Goal: Ask a question

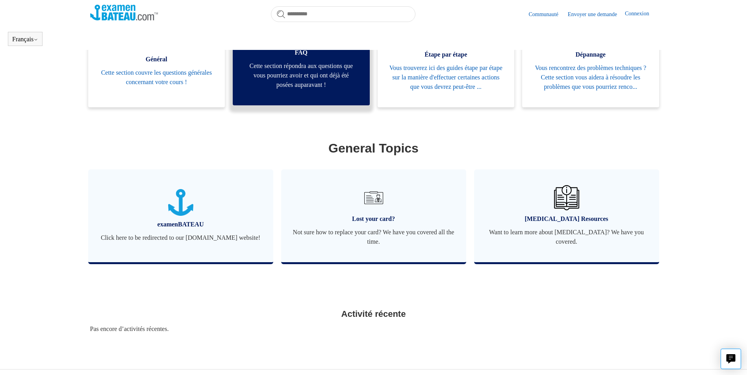
scroll to position [213, 0]
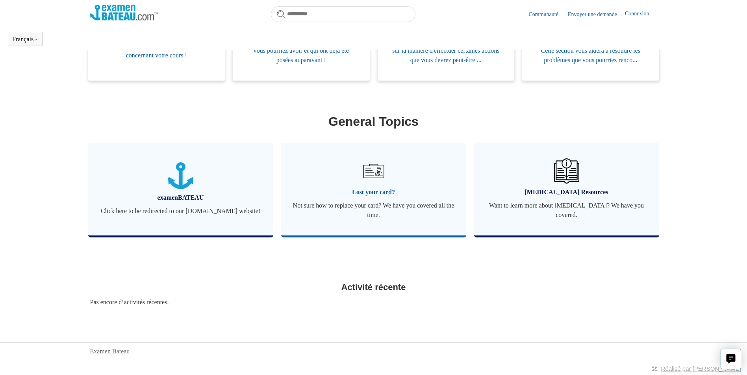
click at [375, 189] on span "Lost your card?" at bounding box center [373, 192] width 161 height 9
click at [388, 204] on span "Not sure how to replace your card? We have you covered all the time." at bounding box center [373, 210] width 161 height 19
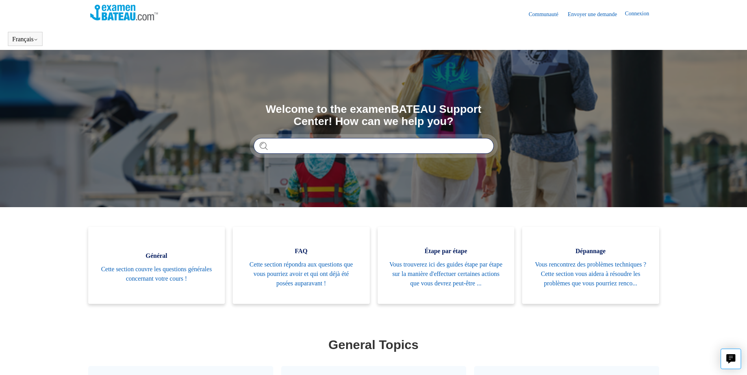
click at [361, 148] on input "Rechercher" at bounding box center [373, 146] width 240 height 16
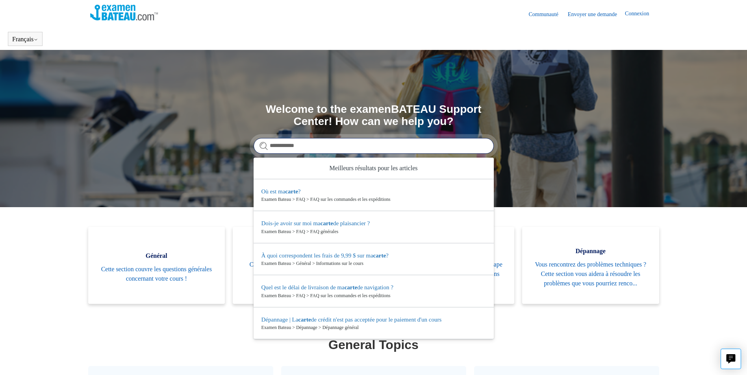
type input "**********"
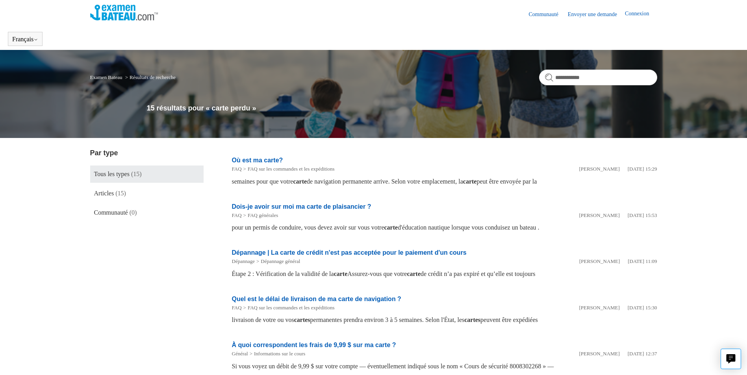
click at [586, 18] on link "Envoyer une demande" at bounding box center [596, 14] width 57 height 8
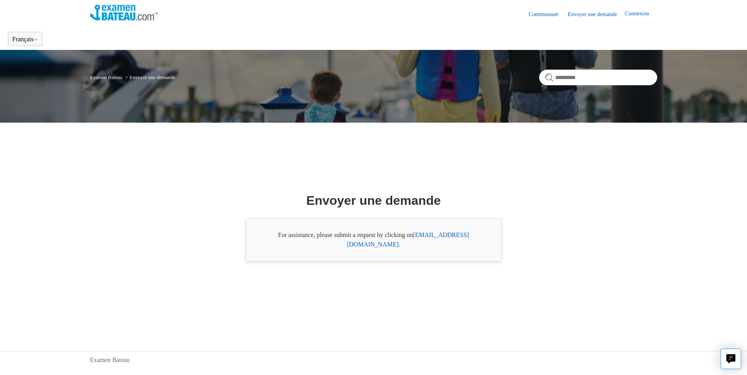
click at [450, 241] on link "[EMAIL_ADDRESS][DOMAIN_NAME]" at bounding box center [408, 240] width 122 height 16
click at [407, 285] on div "Envoyer une demande For assistance, please submit a request by clicking on [EMA…" at bounding box center [373, 227] width 510 height 188
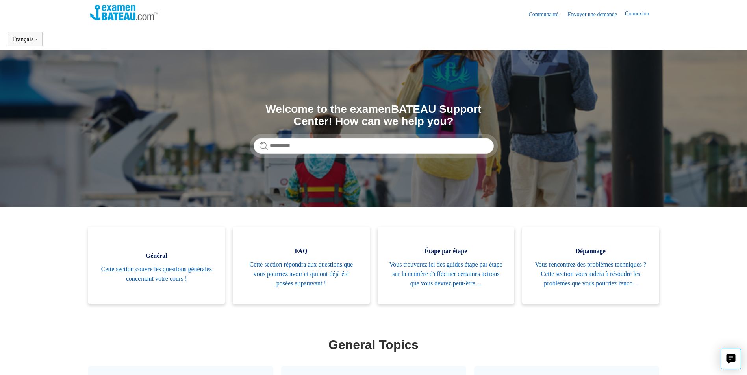
click at [587, 17] on link "Envoyer une demande" at bounding box center [596, 14] width 57 height 8
